Goal: Information Seeking & Learning: Learn about a topic

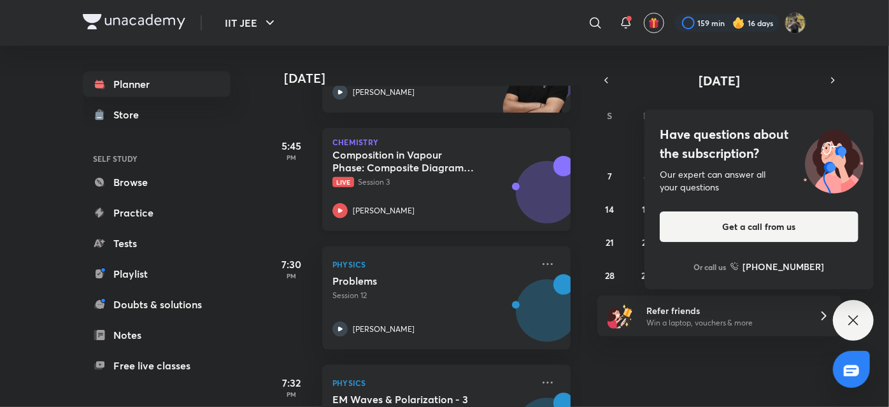
scroll to position [770, 0]
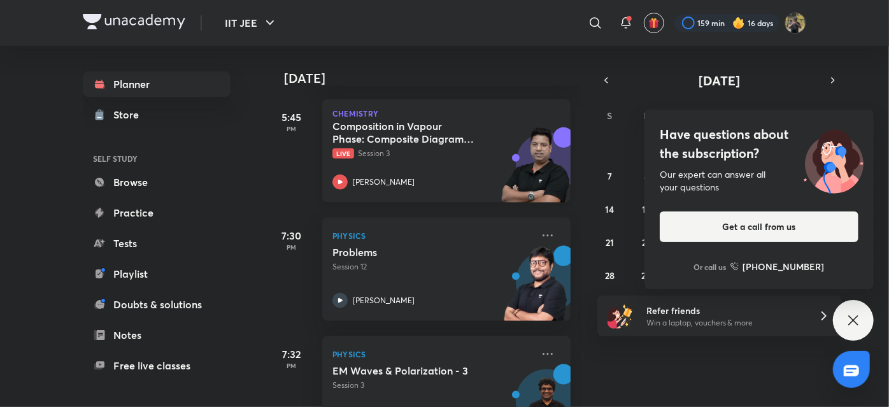
click at [439, 170] on div "Composition in Vapour Phase: Composite Diagrams and Problem Solving Live Sessio…" at bounding box center [432, 155] width 200 height 70
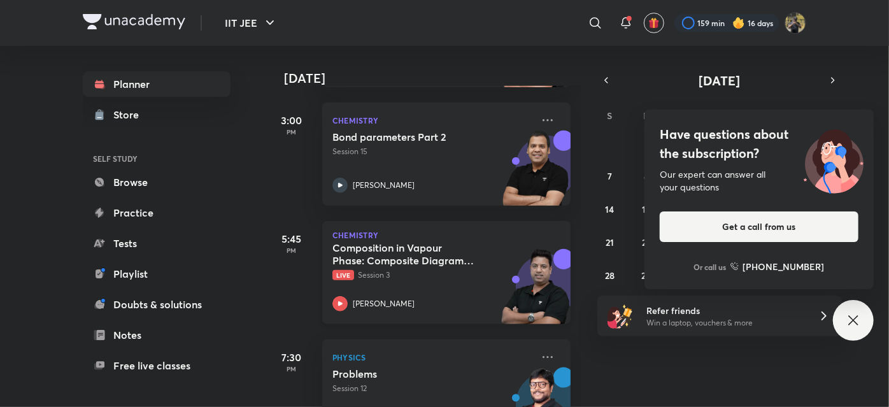
scroll to position [648, 0]
